Goal: Information Seeking & Learning: Check status

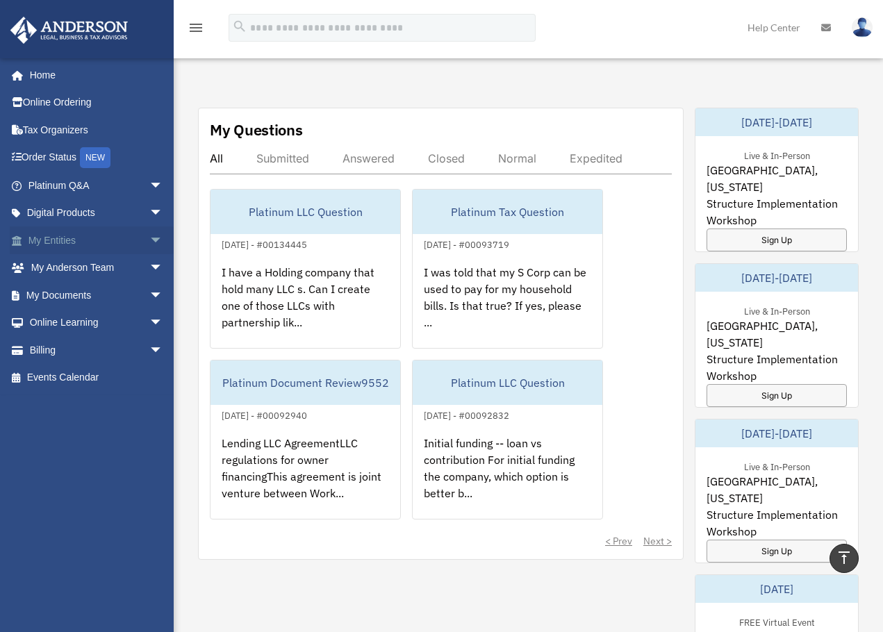
click at [149, 235] on span "arrow_drop_down" at bounding box center [163, 240] width 28 height 28
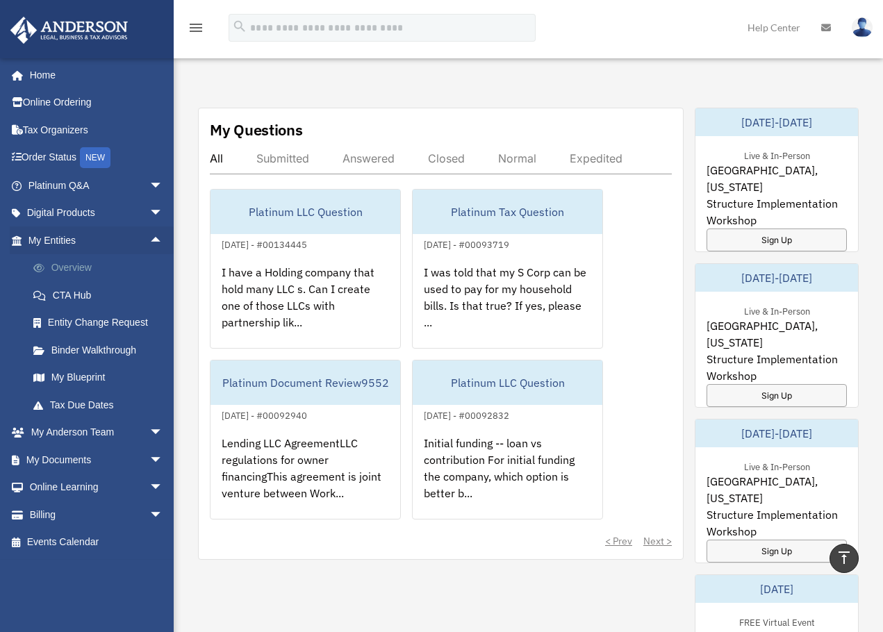
click at [93, 267] on link "Overview" at bounding box center [101, 268] width 165 height 28
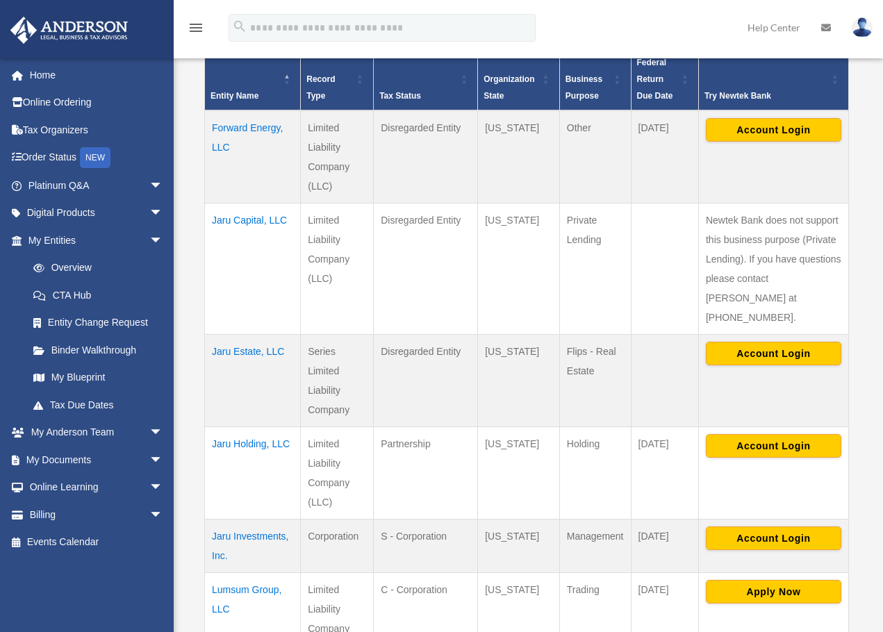
scroll to position [357, 0]
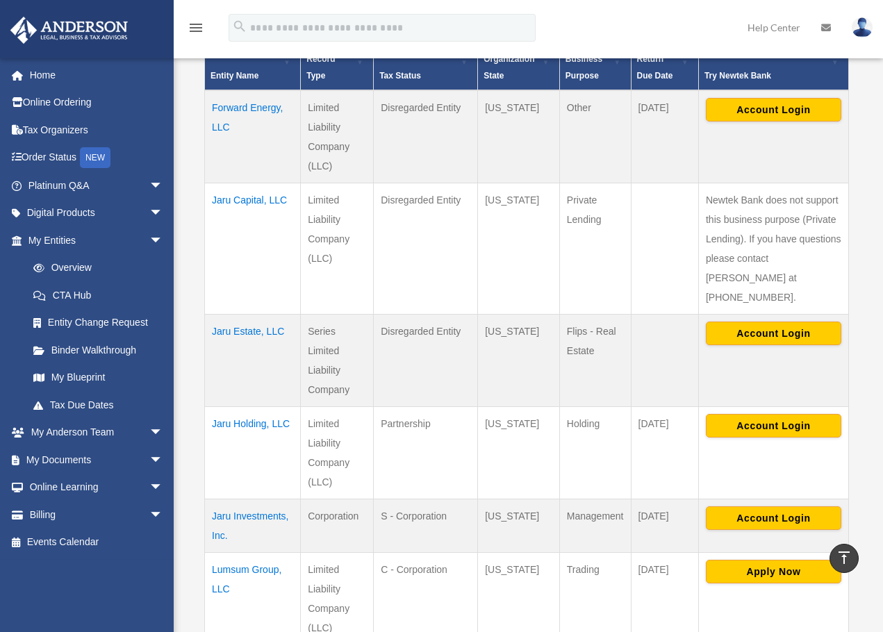
click at [246, 406] on td "Jaru Holding, LLC" at bounding box center [253, 452] width 96 height 92
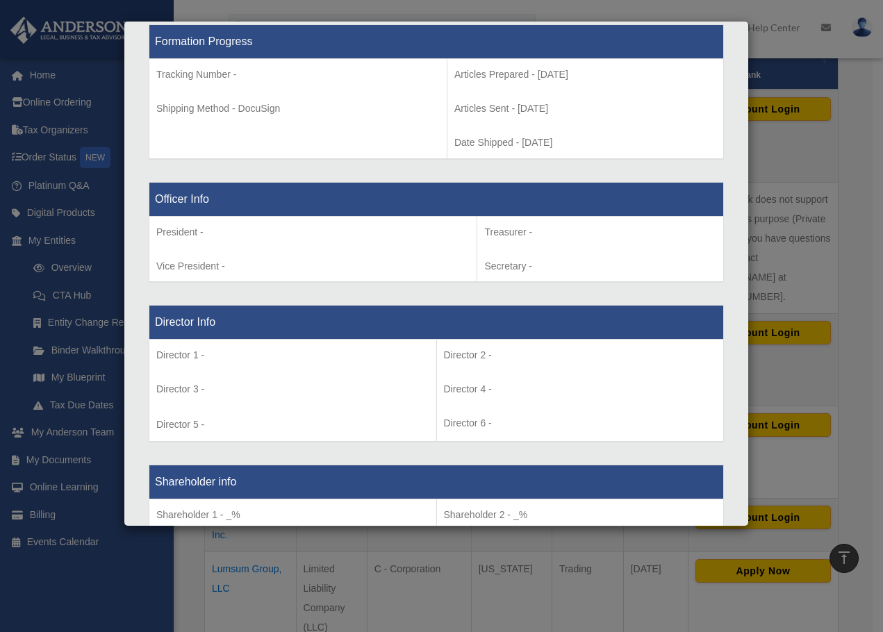
scroll to position [6, 0]
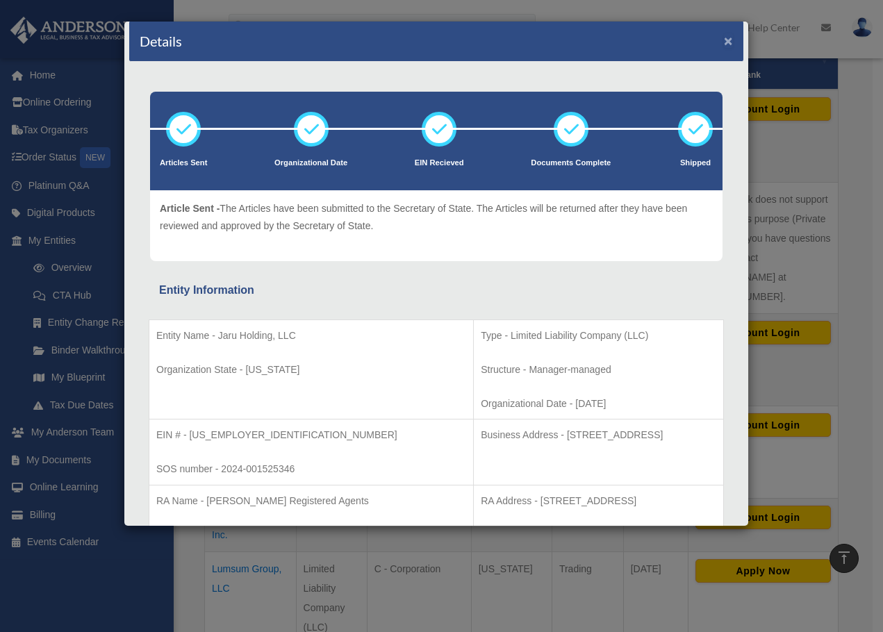
click at [724, 39] on button "×" at bounding box center [728, 40] width 9 height 15
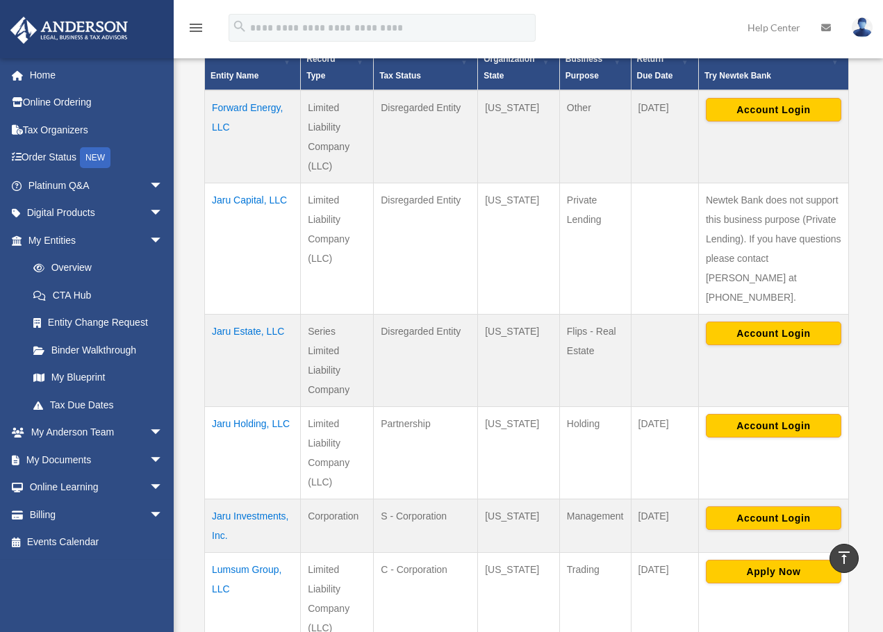
click at [254, 112] on td "Forward Energy, LLC" at bounding box center [253, 136] width 96 height 93
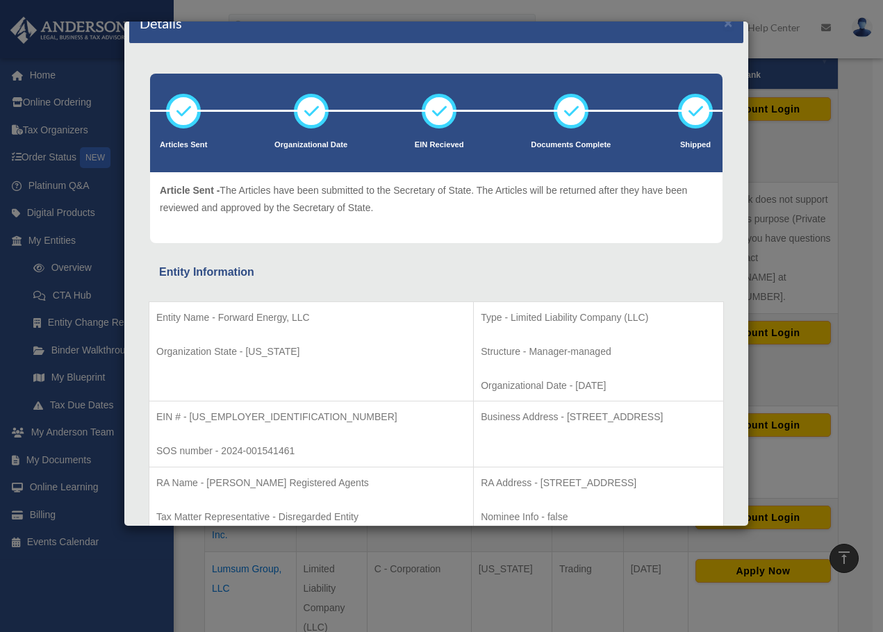
scroll to position [0, 0]
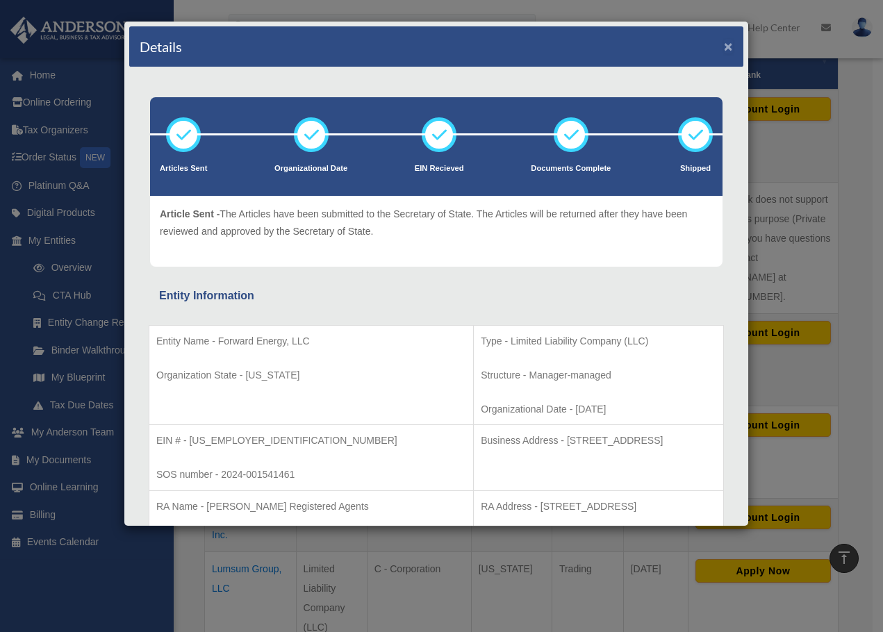
click at [724, 49] on button "×" at bounding box center [728, 46] width 9 height 15
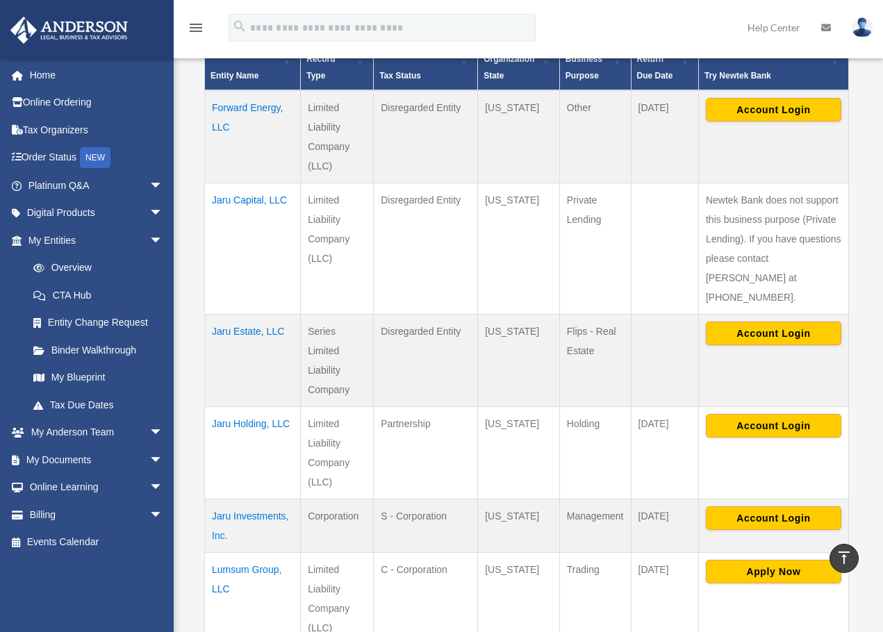
click at [270, 406] on td "Jaru Holding, LLC" at bounding box center [253, 452] width 96 height 92
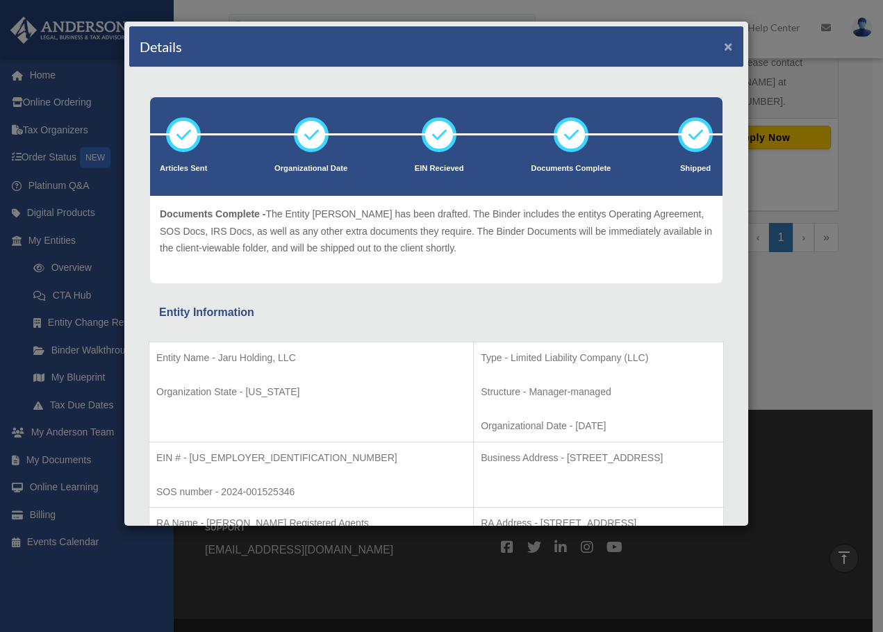
click at [724, 47] on button "×" at bounding box center [728, 46] width 9 height 15
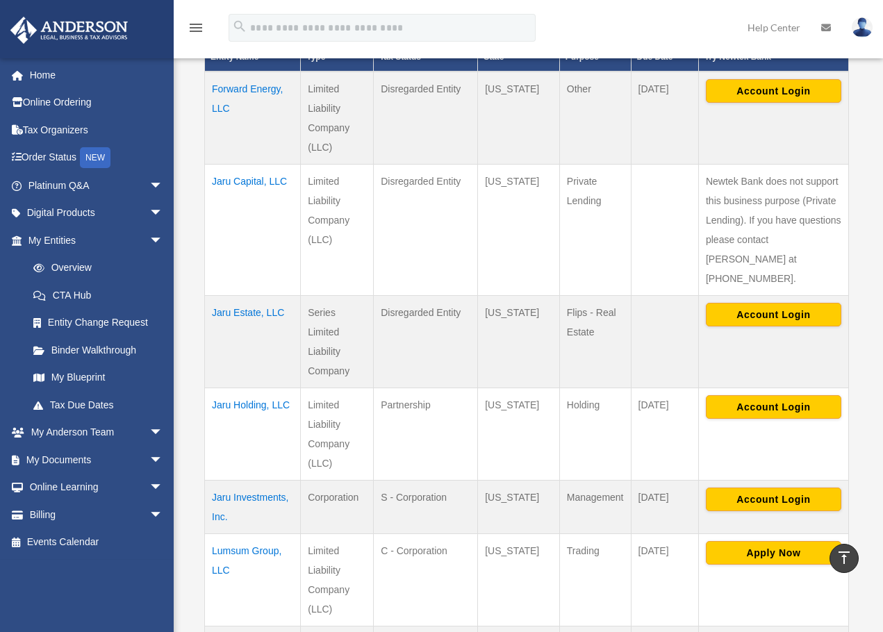
scroll to position [347, 0]
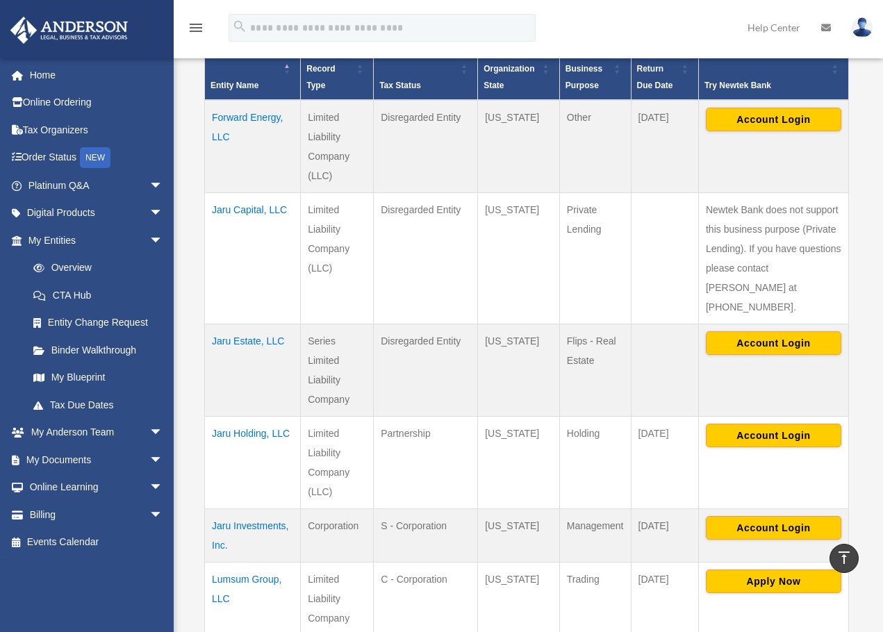
click at [265, 208] on td "Jaru Capital, LLC" at bounding box center [253, 257] width 96 height 131
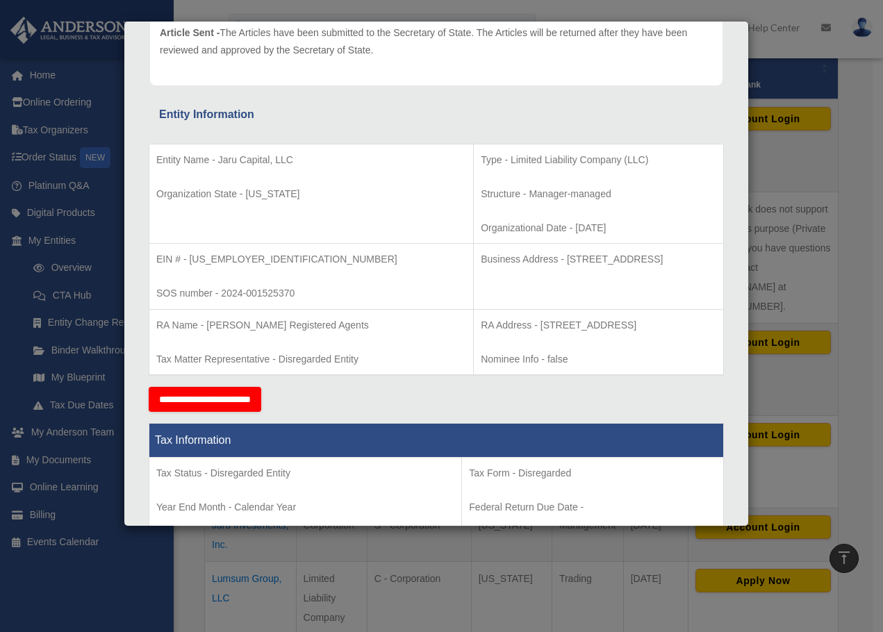
scroll to position [0, 0]
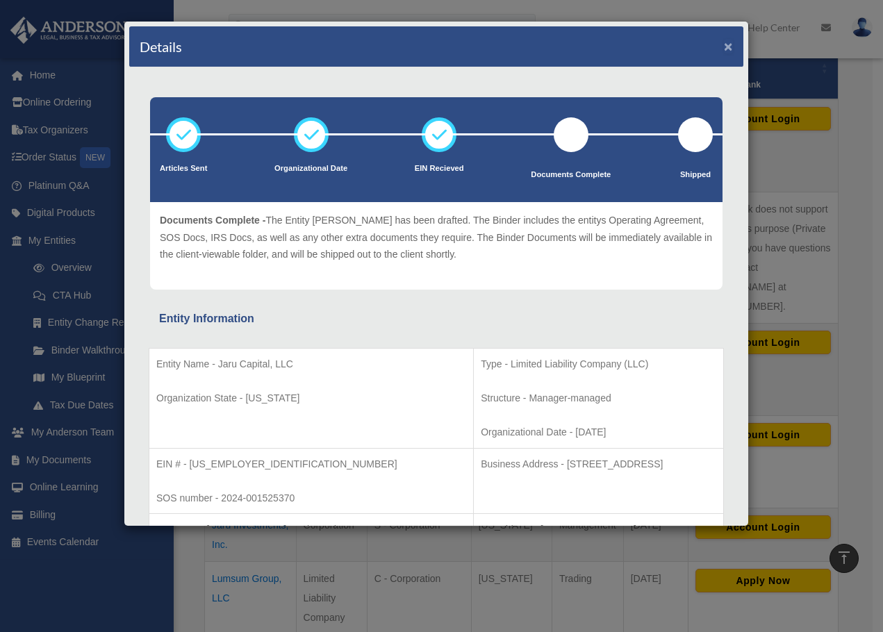
click at [724, 47] on button "×" at bounding box center [728, 46] width 9 height 15
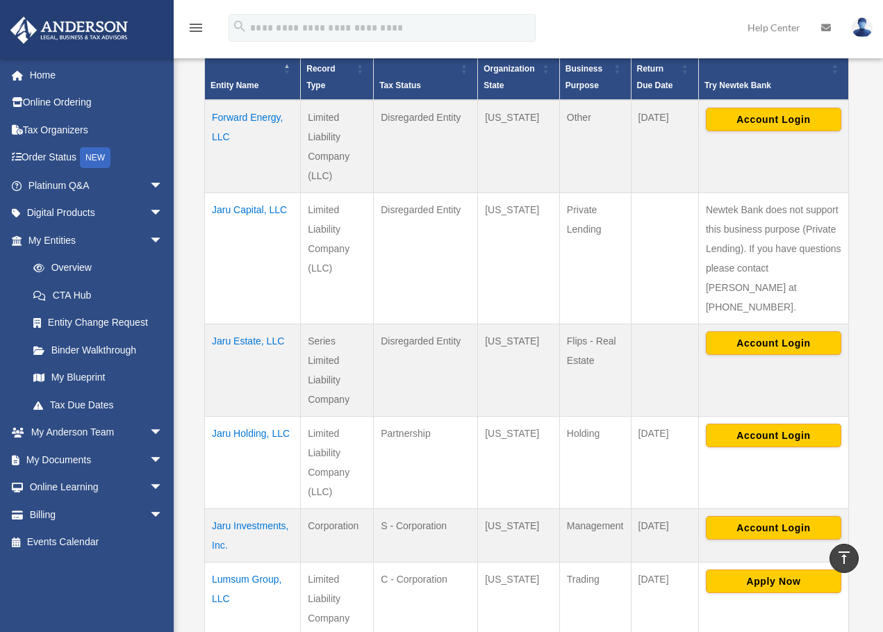
click at [247, 324] on td "Jaru Estate, LLC" at bounding box center [253, 370] width 96 height 92
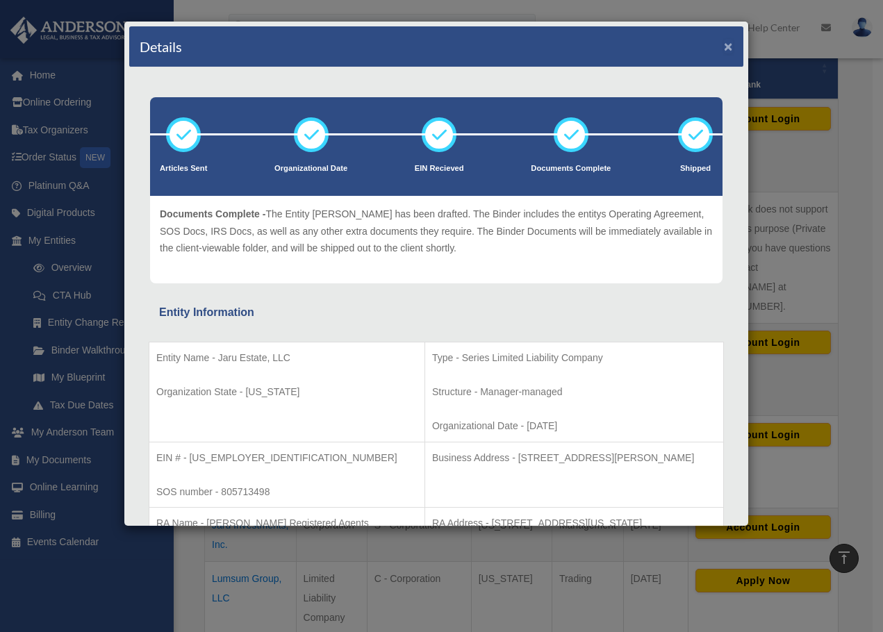
click at [724, 41] on button "×" at bounding box center [728, 46] width 9 height 15
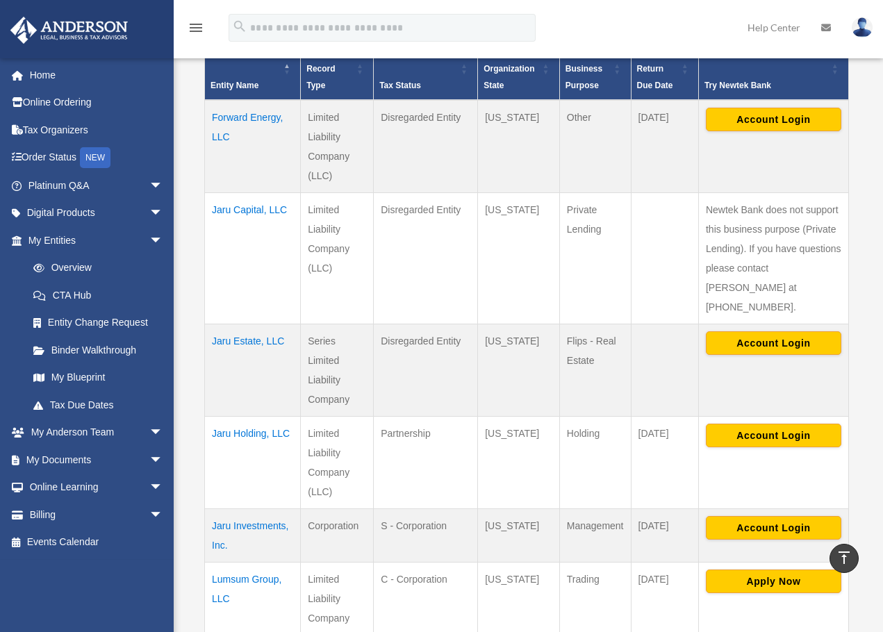
click at [265, 208] on td "Jaru Capital, LLC" at bounding box center [253, 257] width 96 height 131
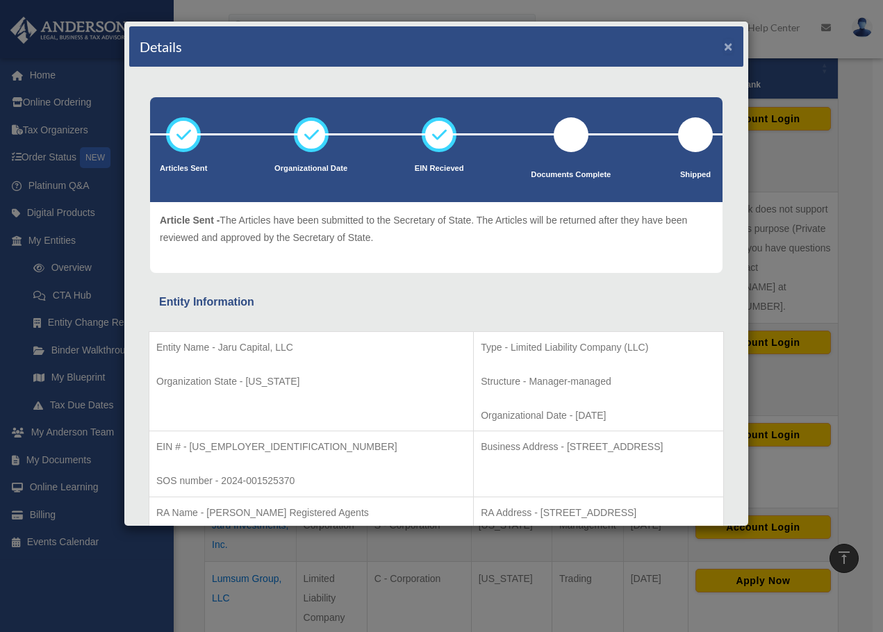
click at [724, 48] on button "×" at bounding box center [728, 46] width 9 height 15
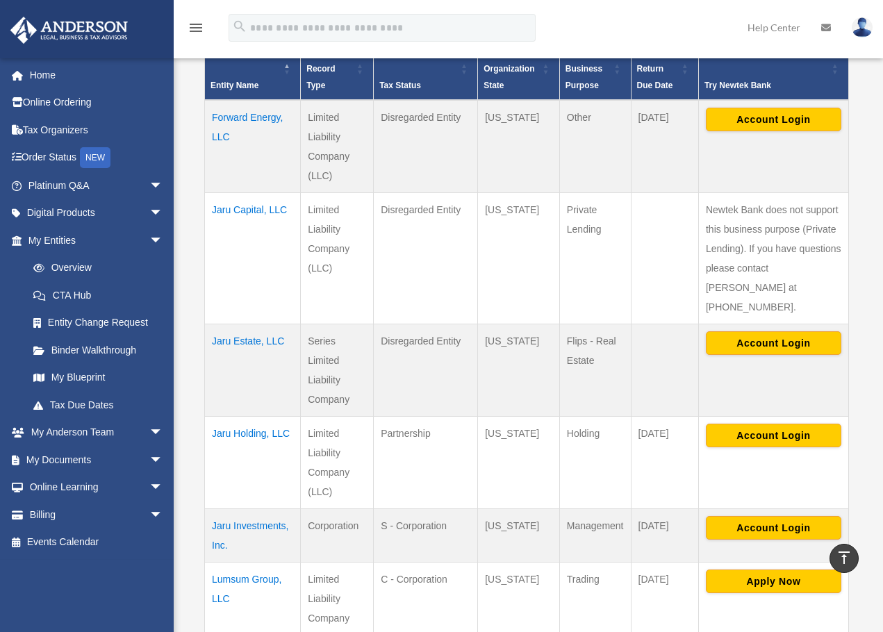
click at [867, 34] on img at bounding box center [861, 27] width 21 height 20
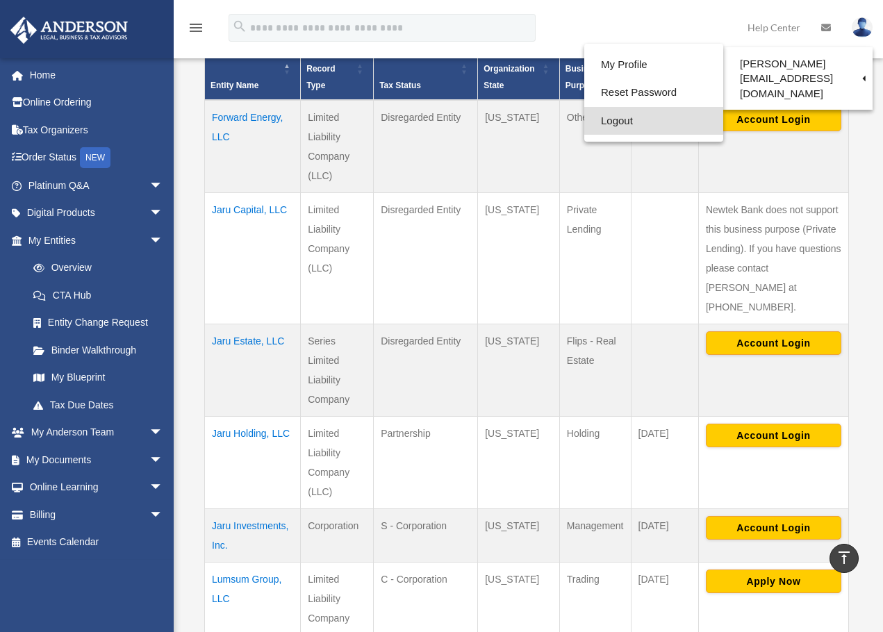
click at [619, 119] on link "Logout" at bounding box center [653, 121] width 139 height 28
